Goal: Information Seeking & Learning: Learn about a topic

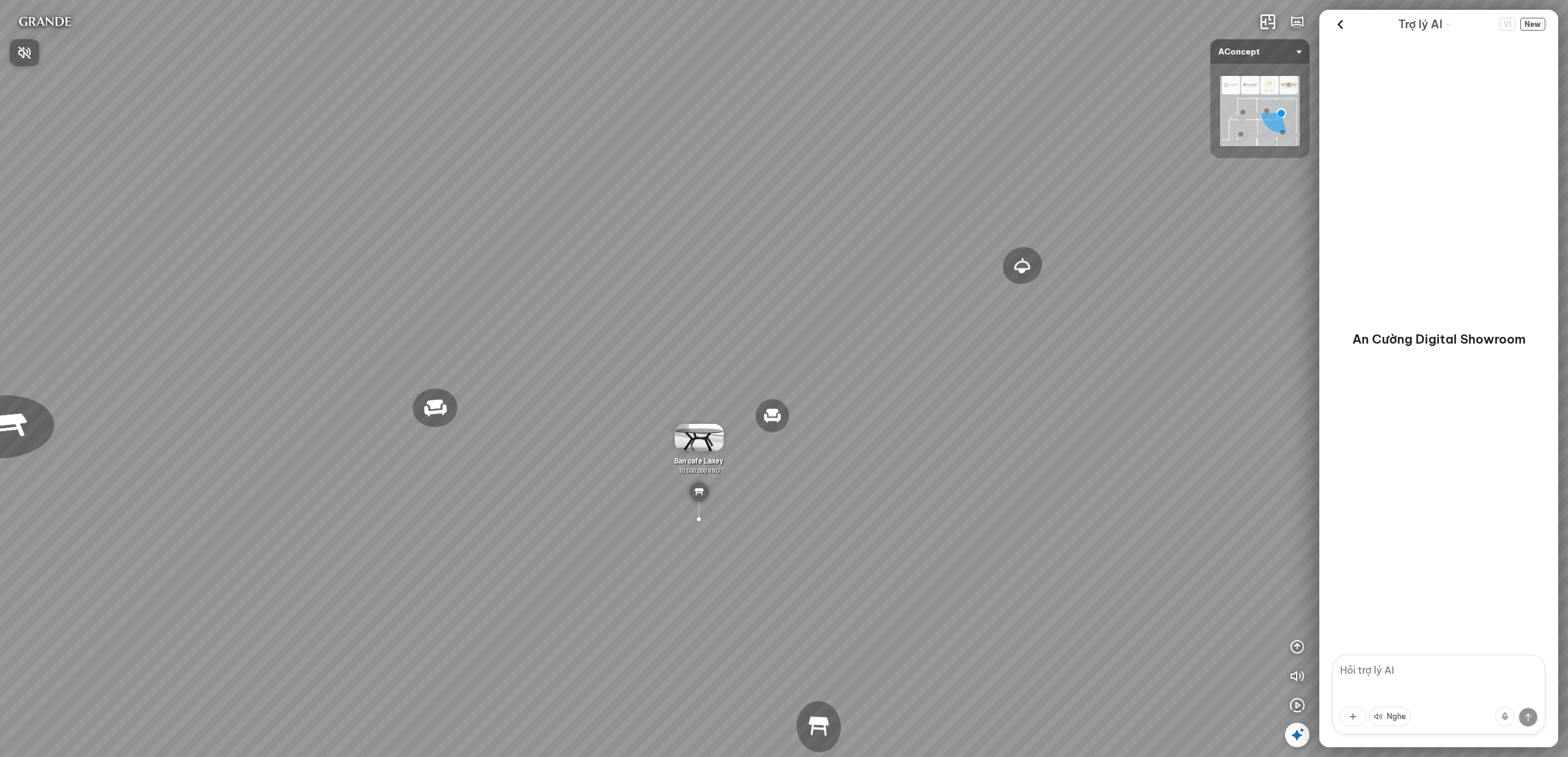
drag, startPoint x: 881, startPoint y: 443, endPoint x: 1110, endPoint y: 380, distance: 237.5
click at [1110, 380] on div at bounding box center [784, 378] width 1568 height 757
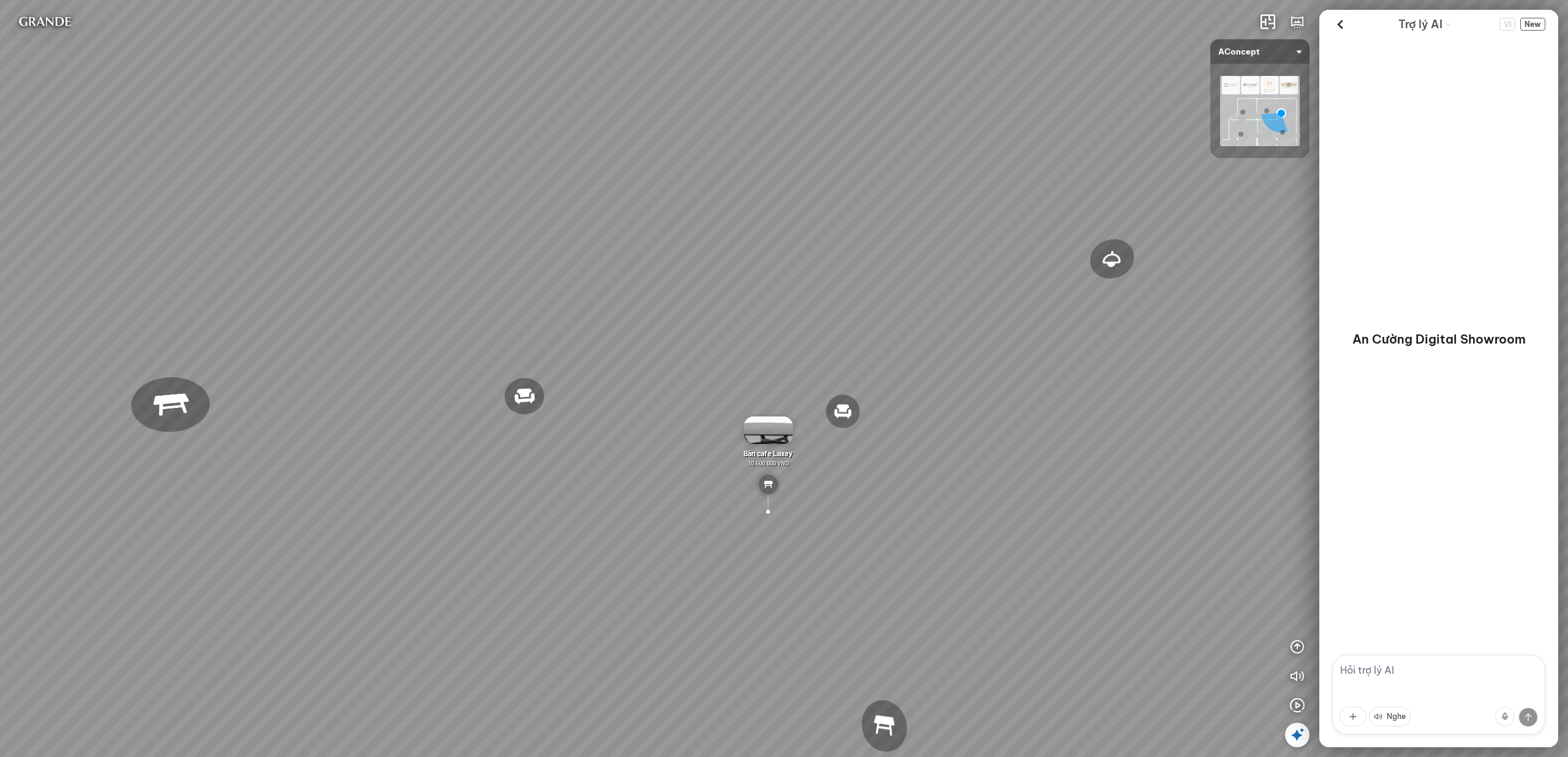
drag, startPoint x: 659, startPoint y: 312, endPoint x: 987, endPoint y: 283, distance: 329.3
click at [987, 283] on div "Đèn [PERSON_NAME] 5.300.000 VND Giường ngủ Palima 19.000.000 VND Ghế thư giãn N…" at bounding box center [784, 378] width 1568 height 757
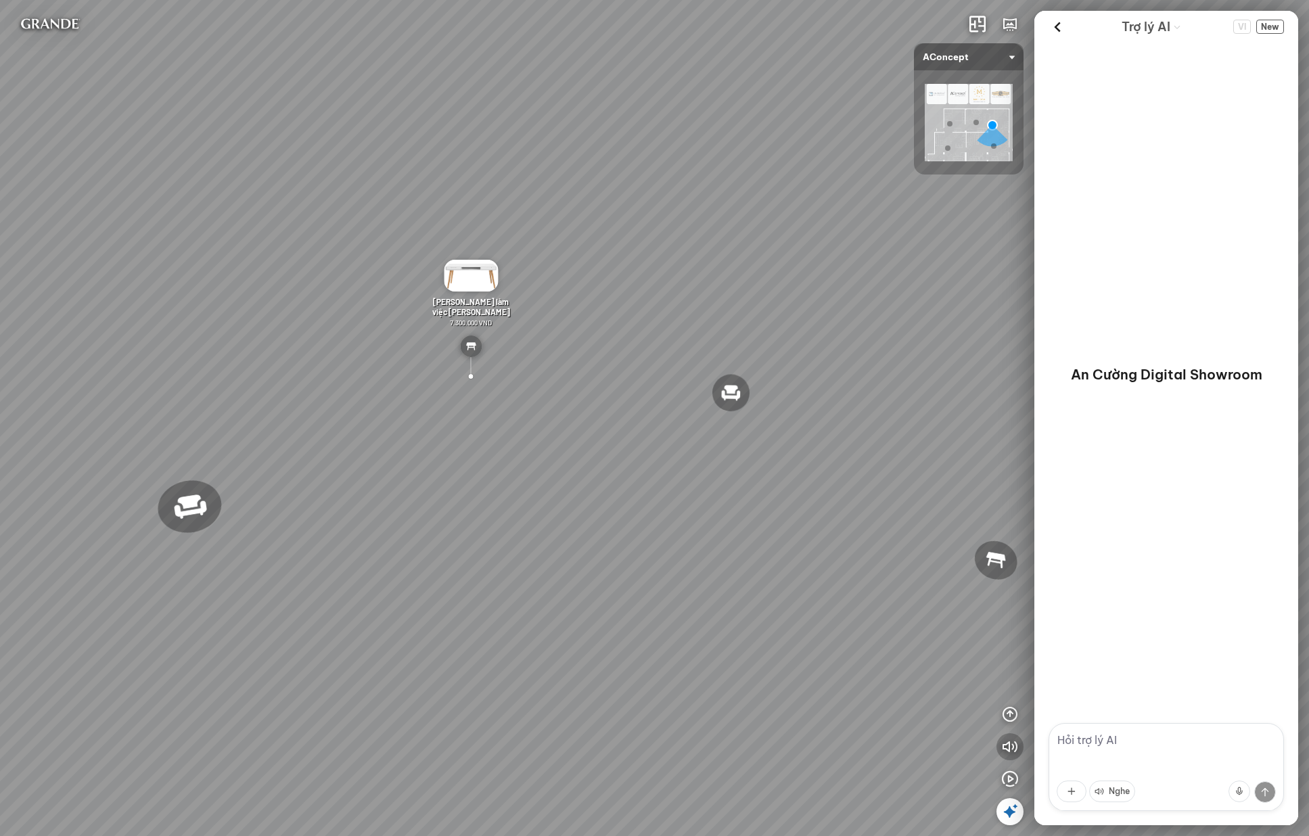
click at [1015, 745] on icon "button" at bounding box center [1010, 747] width 16 height 16
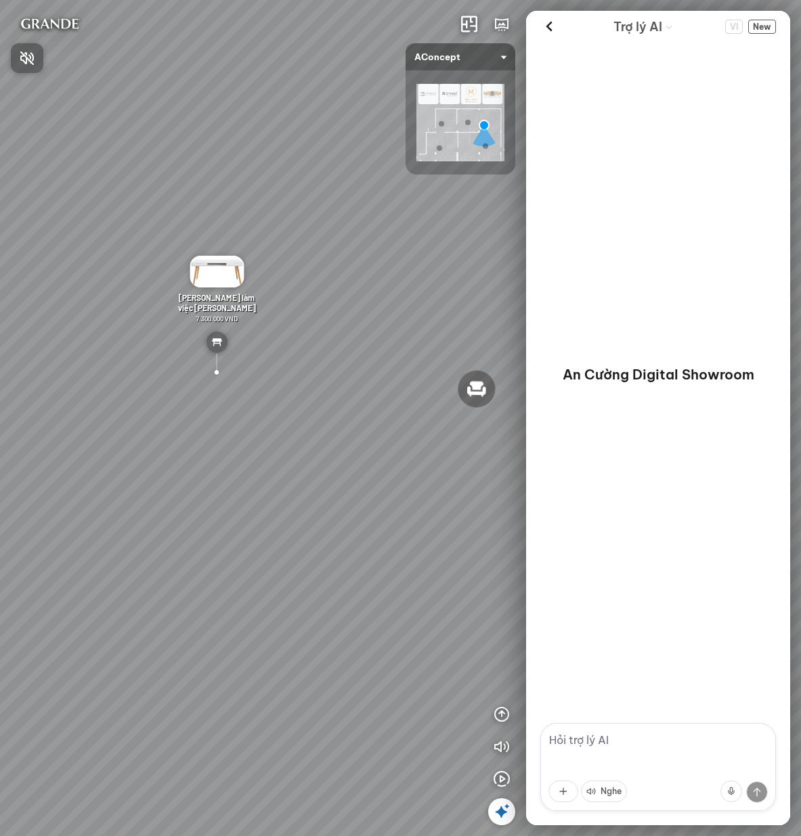
click at [504, 751] on div at bounding box center [400, 418] width 801 height 836
click at [503, 749] on icon "button" at bounding box center [501, 747] width 16 height 16
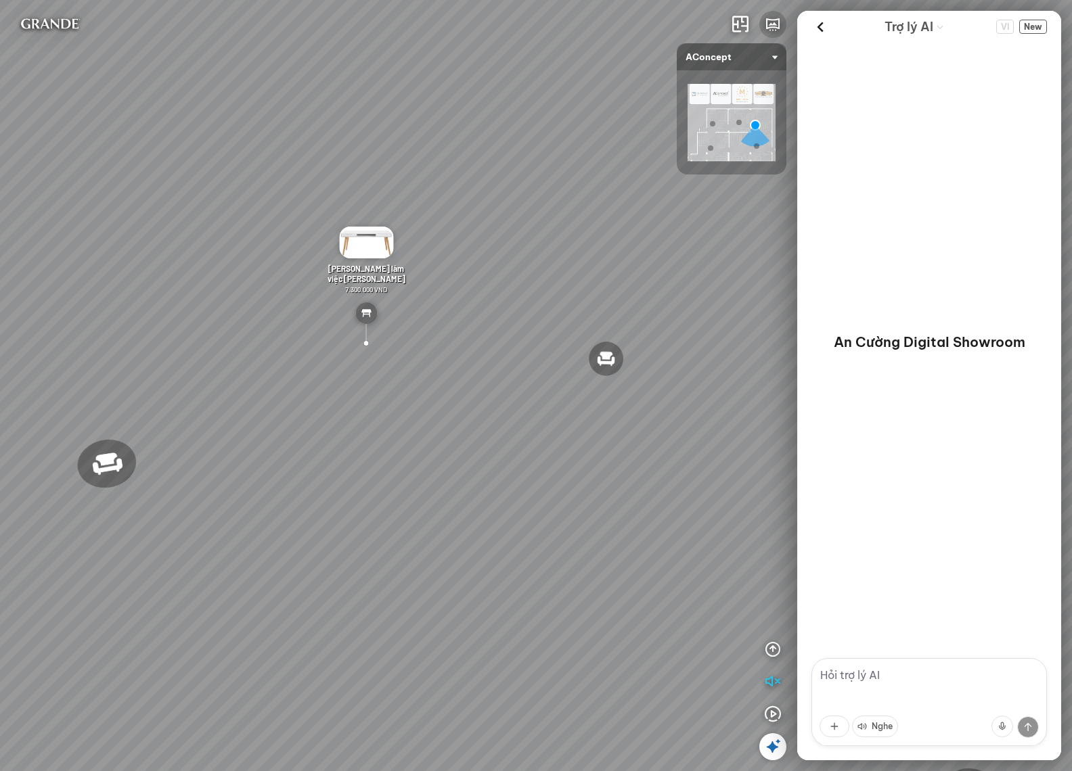
click at [774, 27] on icon "button" at bounding box center [773, 24] width 16 height 16
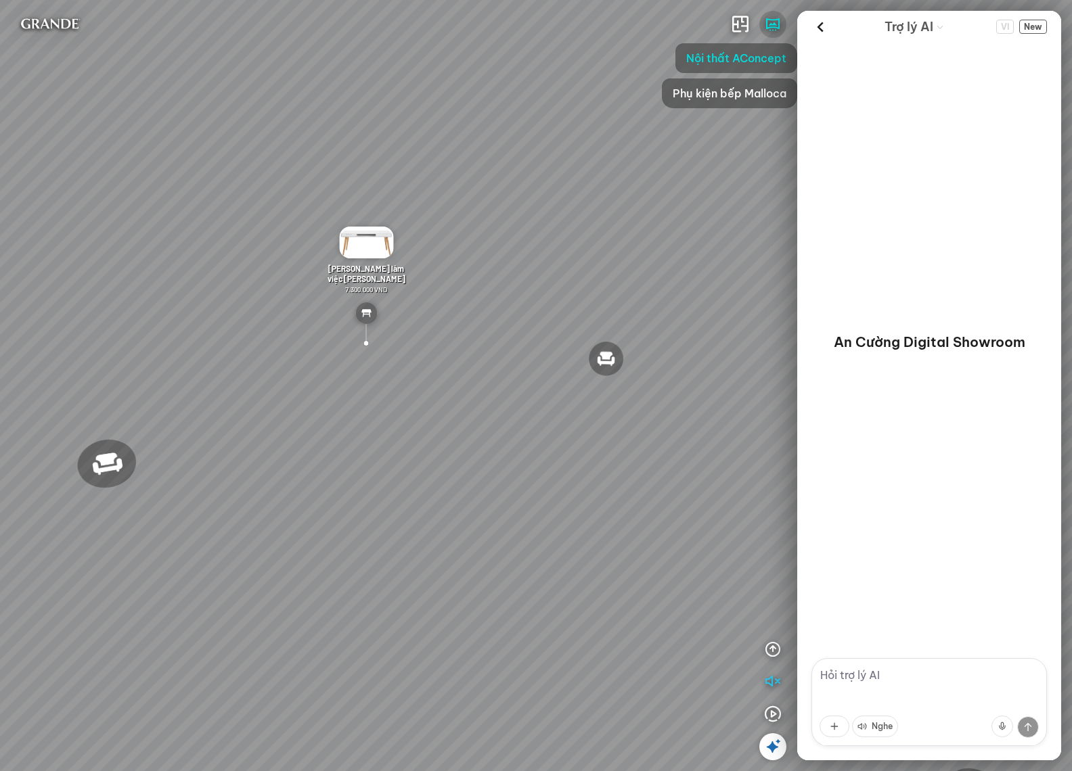
click at [774, 27] on icon "button" at bounding box center [773, 24] width 16 height 16
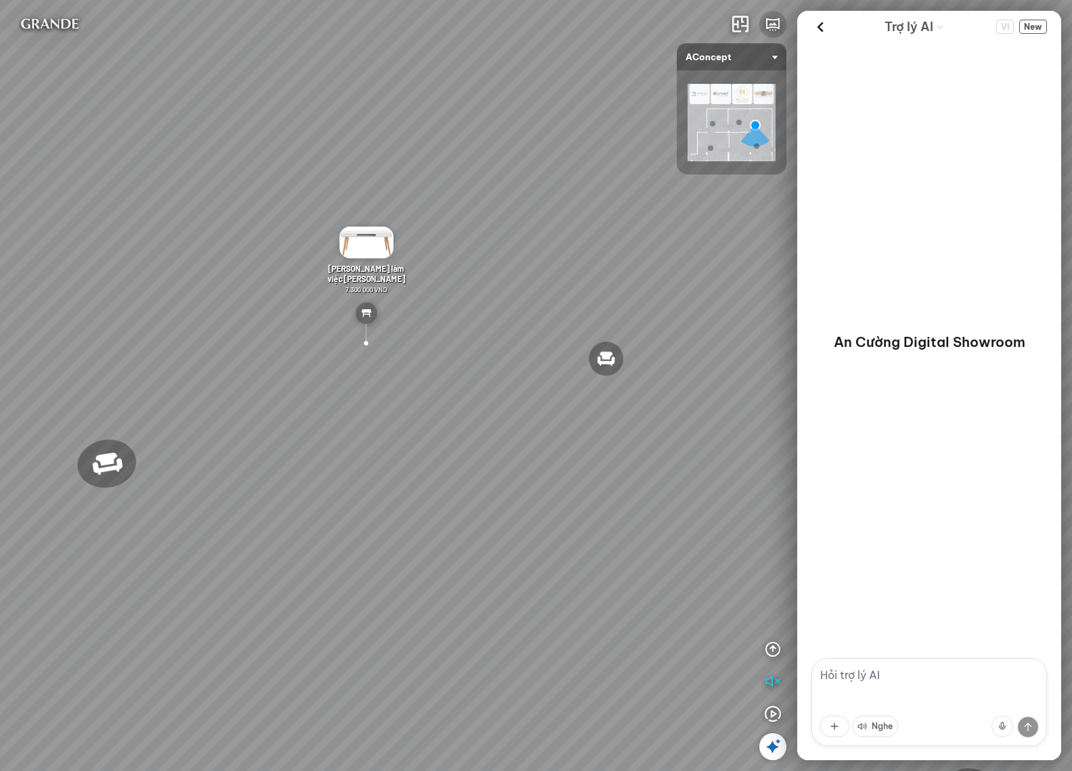
click at [774, 27] on icon "button" at bounding box center [773, 24] width 16 height 16
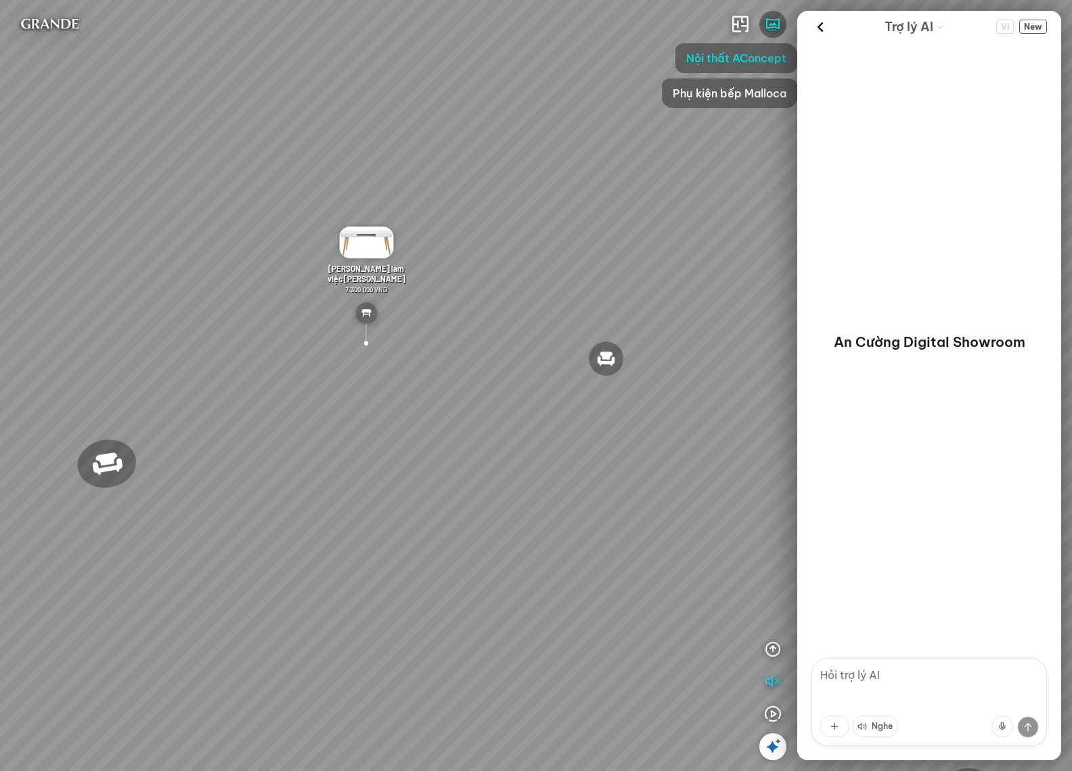
click at [800, 670] on textarea at bounding box center [929, 702] width 236 height 88
type textarea "tôi muốn tham quan bếp"
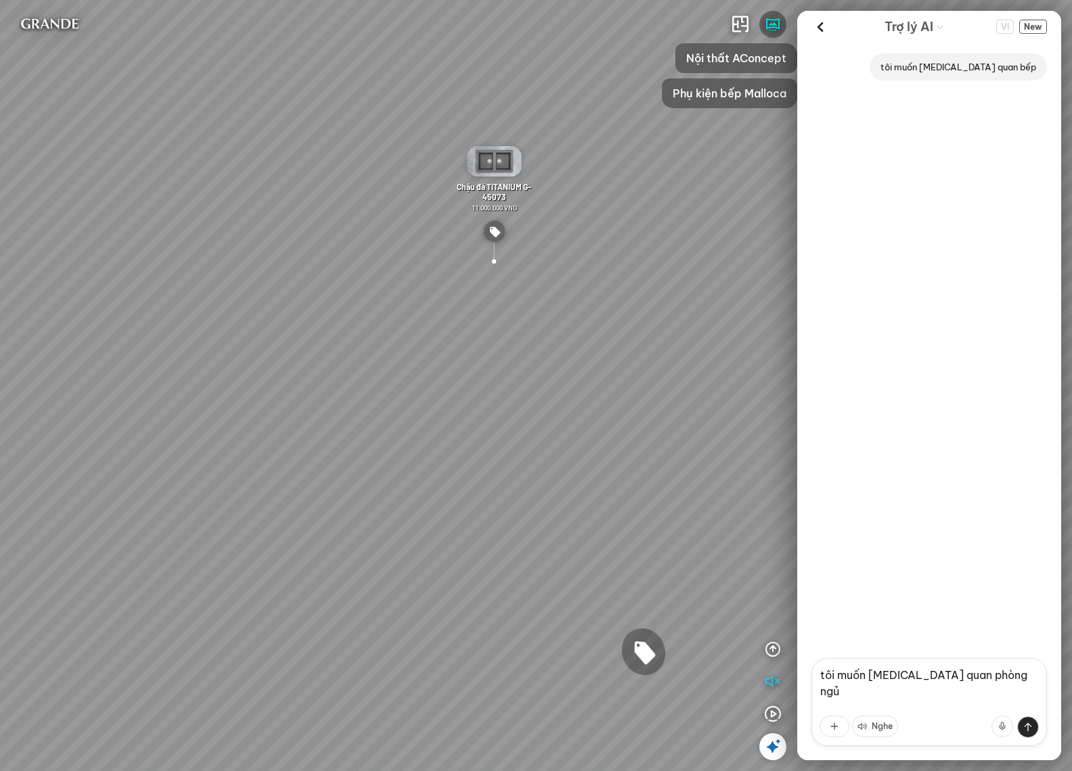
type textarea "tôi muốn tham quan phòng ngủ"
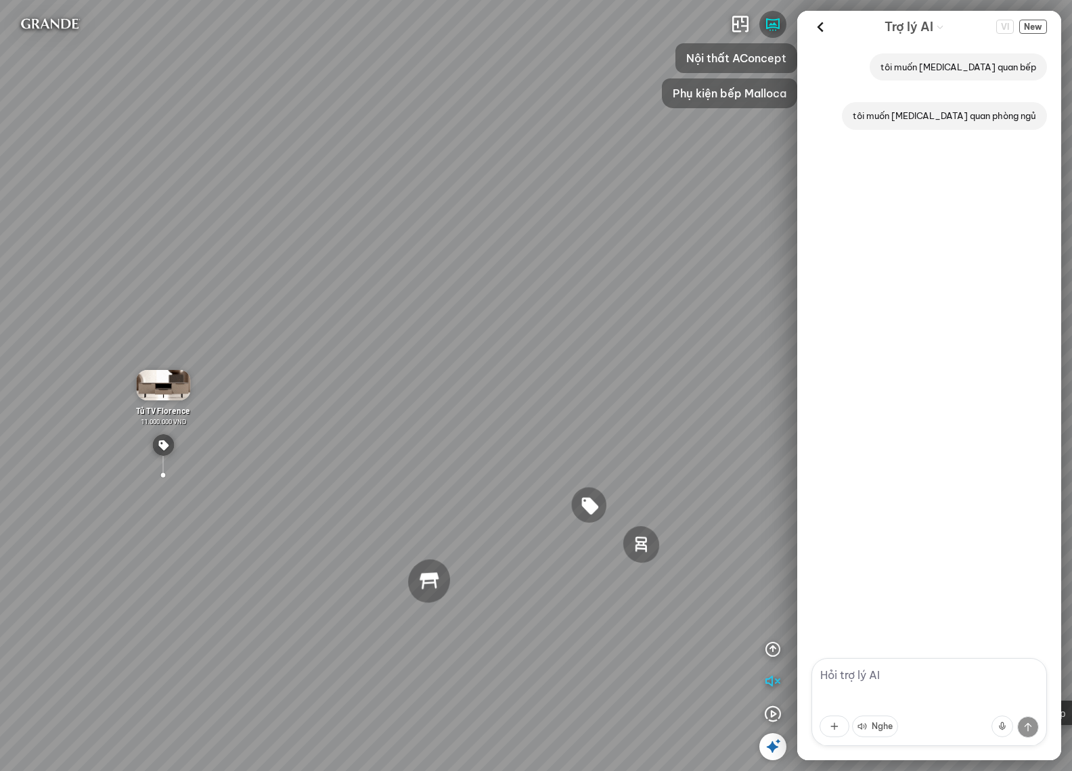
drag, startPoint x: 642, startPoint y: 263, endPoint x: 563, endPoint y: 261, distance: 78.5
click at [560, 264] on div "Ghế ăn Andrew 3.200.000 VND Ghế ăn Wilma 1.800.000 VND Sofa 3 chỗ Jonna vải Hol…" at bounding box center [536, 385] width 1072 height 771
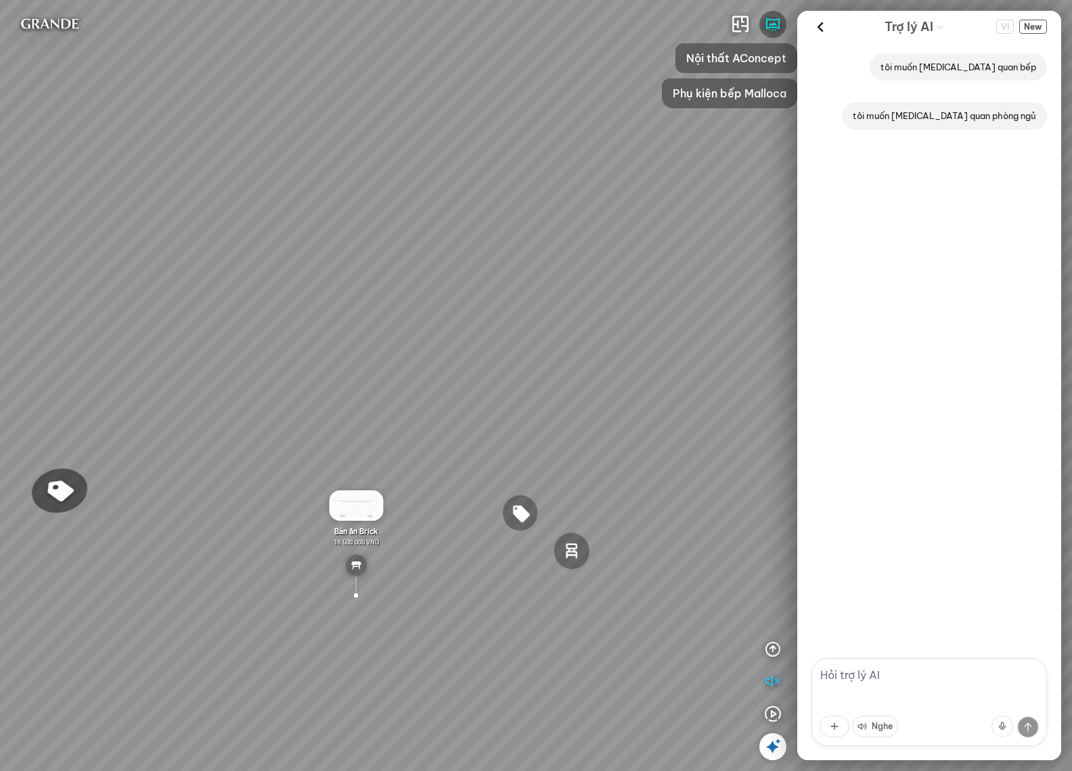
drag, startPoint x: 670, startPoint y: 254, endPoint x: 602, endPoint y: 261, distance: 68.0
click at [602, 261] on div "Ghế ăn Andrew 3.200.000 VND Ghế ăn Wilma 1.800.000 VND Sofa 3 chỗ Jonna vải Hol…" at bounding box center [536, 385] width 1072 height 771
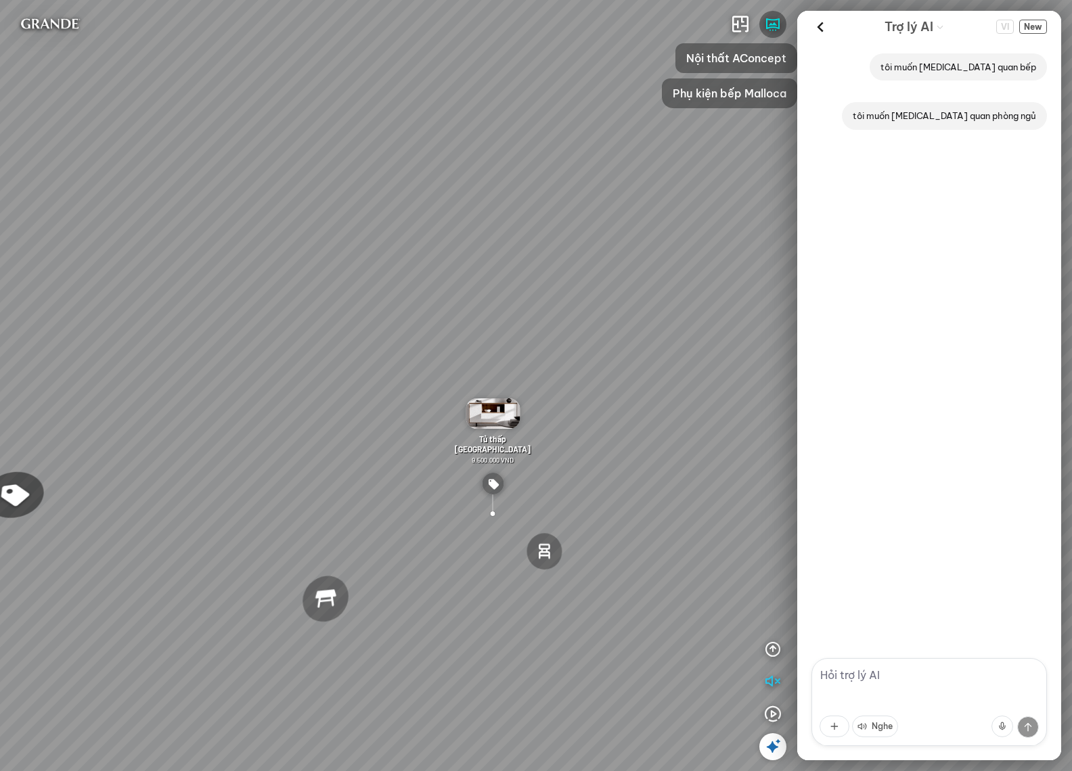
click at [800, 506] on div "tôi muốn tham quan bếp tôi muốn tham quan phòng ngủ" at bounding box center [929, 351] width 264 height 616
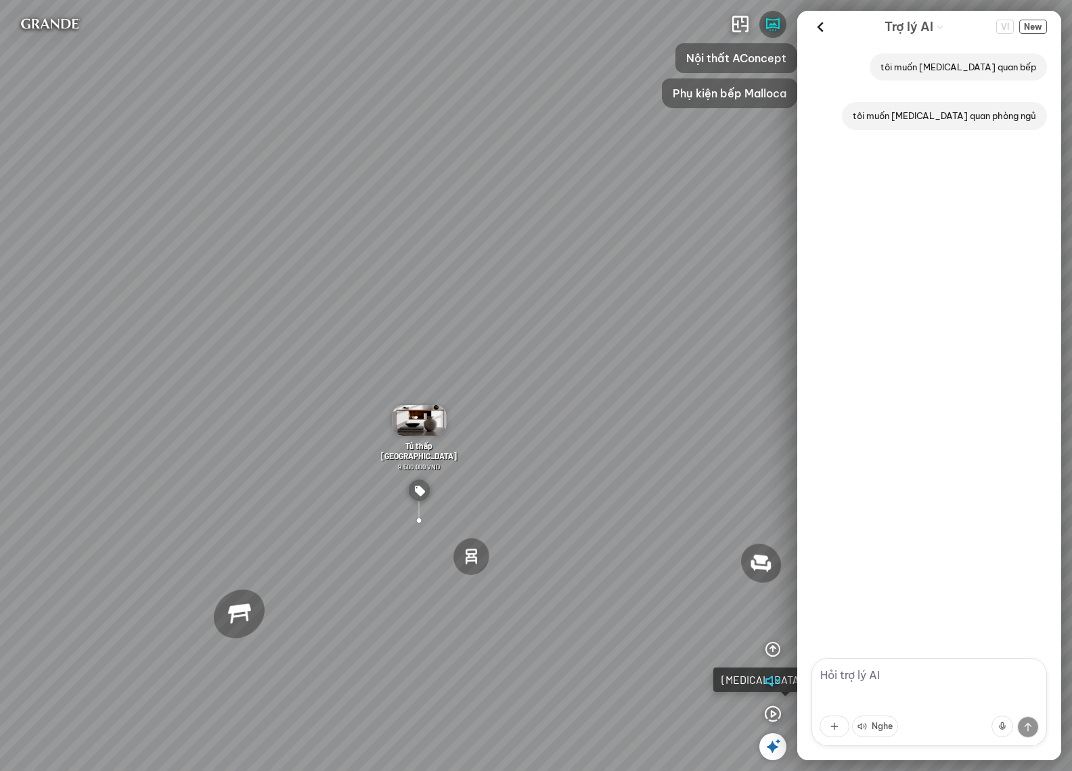
drag, startPoint x: 672, startPoint y: 494, endPoint x: 577, endPoint y: 499, distance: 95.5
click at [577, 499] on div "Ghế ăn Andrew 3.200.000 VND Ghế ăn Wilma 1.800.000 VND Sofa 3 chỗ Jonna vải Hol…" at bounding box center [536, 385] width 1072 height 771
